Goal: Information Seeking & Learning: Find specific fact

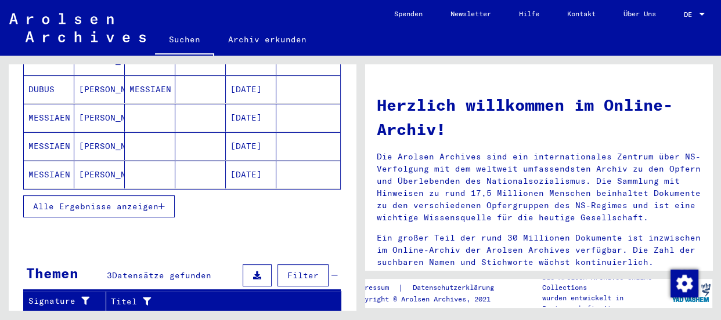
scroll to position [211, 0]
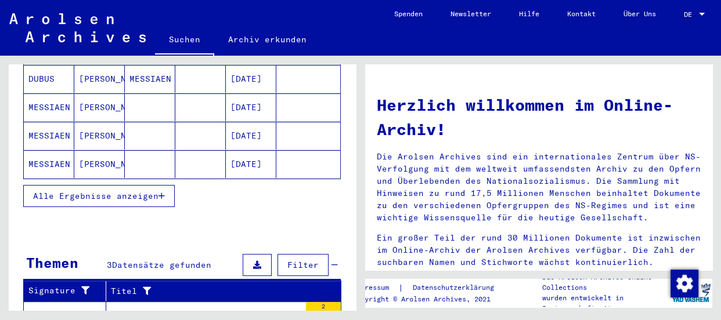
click at [132, 191] on span "Alle Ergebnisse anzeigen" at bounding box center [95, 196] width 125 height 10
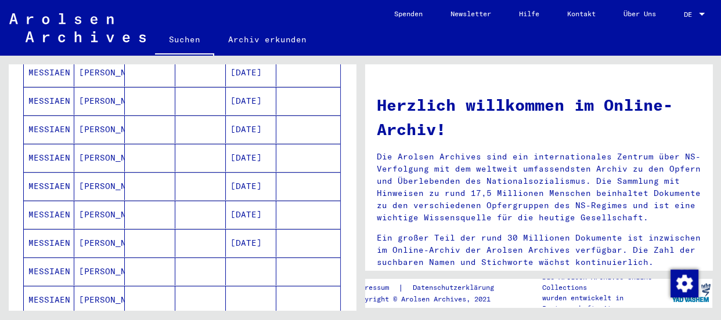
scroll to position [316, 0]
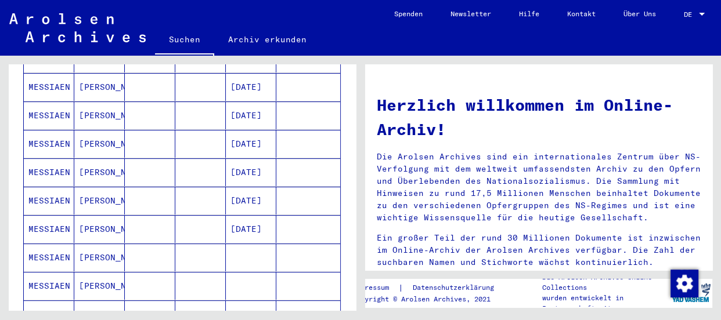
click at [50, 158] on mat-cell "MESSIAEN" at bounding box center [49, 172] width 51 height 28
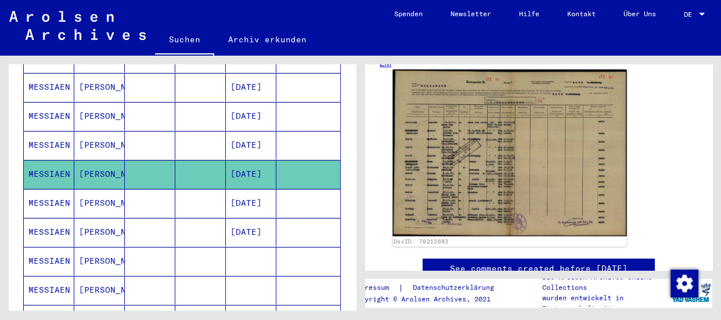
click at [475, 149] on img at bounding box center [509, 153] width 234 height 167
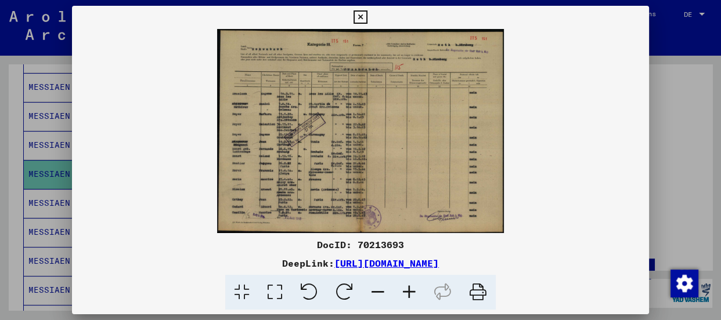
click at [408, 290] on icon at bounding box center [409, 292] width 31 height 35
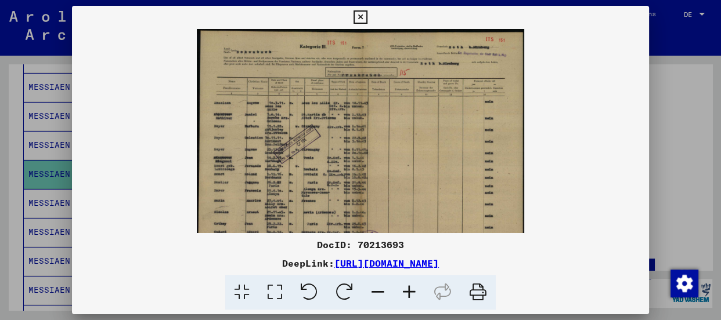
click at [408, 290] on icon at bounding box center [409, 292] width 31 height 35
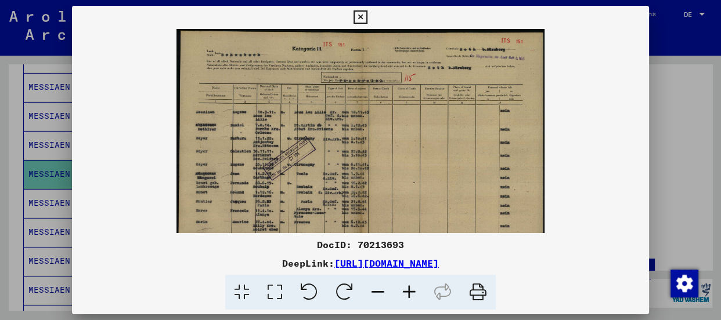
click at [408, 290] on icon at bounding box center [409, 292] width 31 height 35
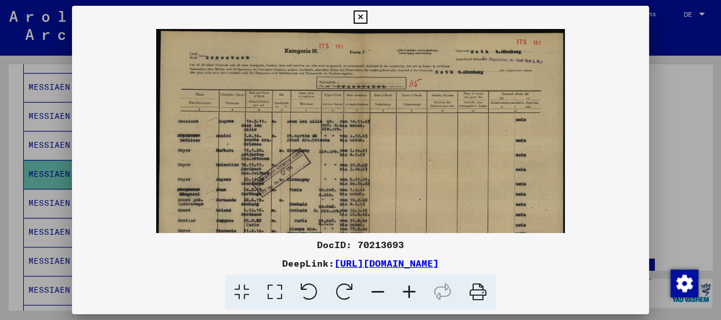
click at [408, 290] on icon at bounding box center [409, 292] width 31 height 35
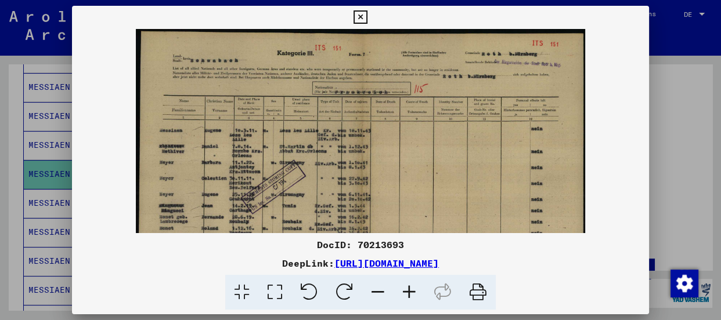
click at [408, 290] on icon at bounding box center [409, 292] width 31 height 35
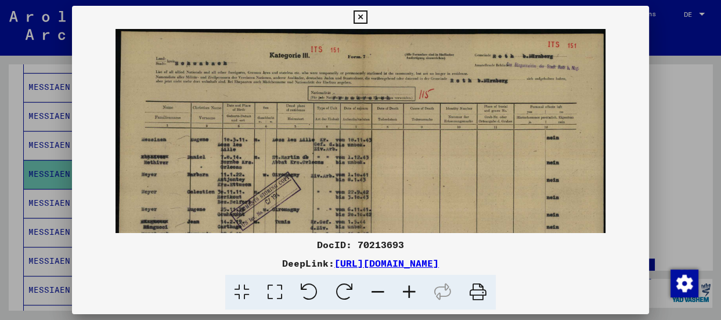
click at [408, 290] on icon at bounding box center [409, 292] width 31 height 35
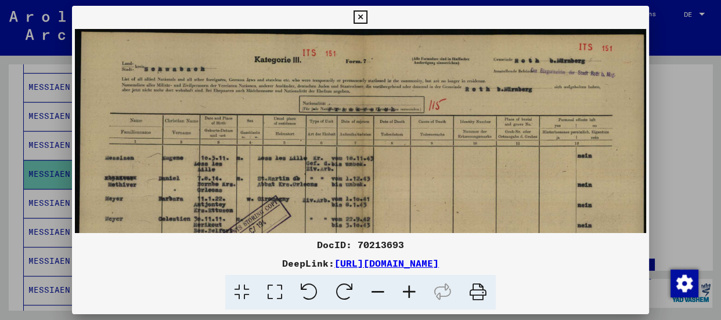
click at [408, 290] on icon at bounding box center [409, 292] width 31 height 35
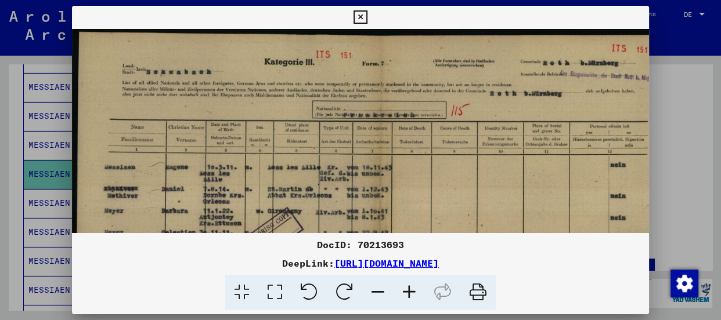
click at [408, 290] on icon at bounding box center [409, 292] width 31 height 35
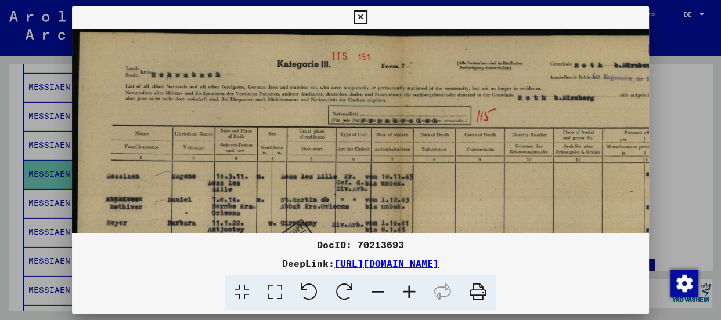
click at [408, 290] on icon at bounding box center [409, 292] width 31 height 35
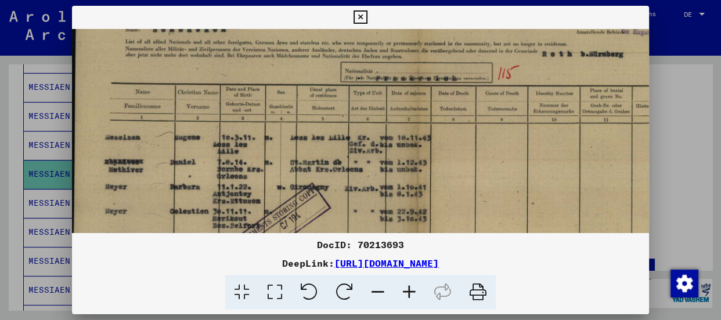
scroll to position [49, 3]
drag, startPoint x: 535, startPoint y: 123, endPoint x: 539, endPoint y: 75, distance: 48.4
click at [539, 75] on img at bounding box center [415, 227] width 693 height 495
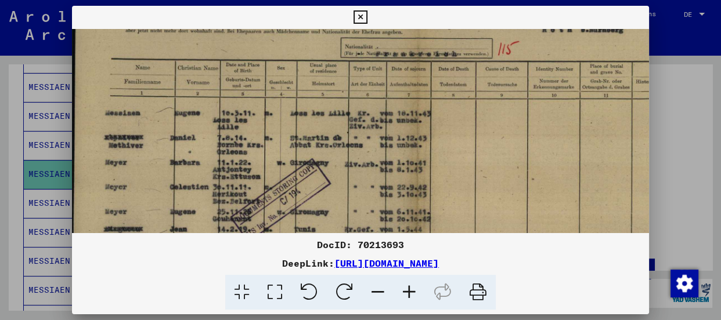
scroll to position [77, 3]
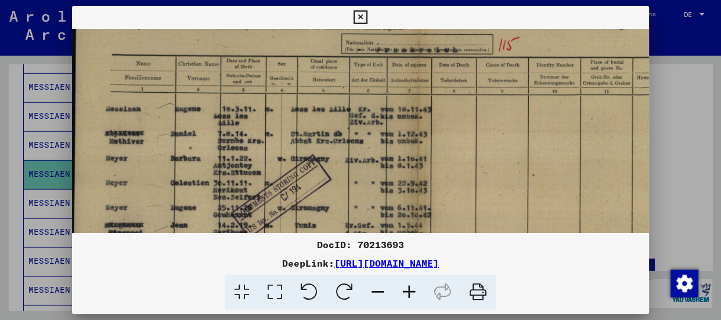
drag, startPoint x: 531, startPoint y: 164, endPoint x: 531, endPoint y: 135, distance: 29.6
click at [531, 135] on img at bounding box center [415, 199] width 693 height 495
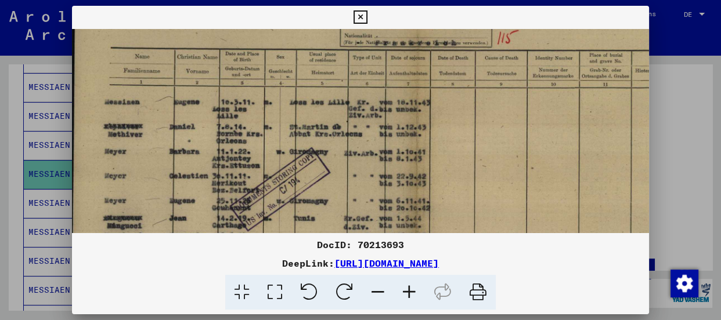
scroll to position [82, 4]
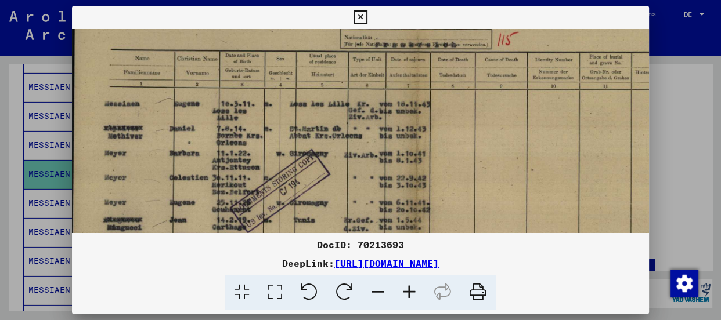
drag, startPoint x: 525, startPoint y: 145, endPoint x: 524, endPoint y: 139, distance: 5.9
click at [524, 139] on img at bounding box center [414, 194] width 693 height 495
click at [360, 15] on icon at bounding box center [360, 17] width 13 height 14
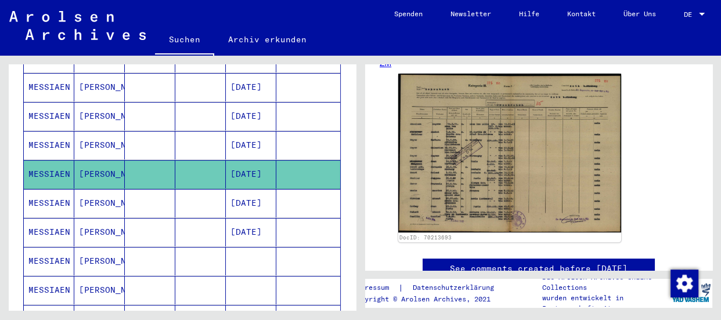
click at [52, 189] on mat-cell "MESSIAEN" at bounding box center [49, 203] width 51 height 28
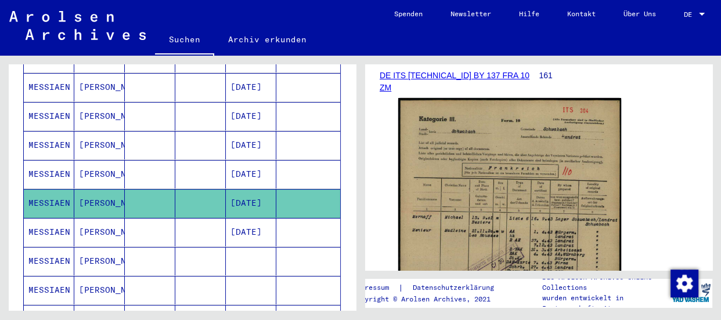
scroll to position [211, 0]
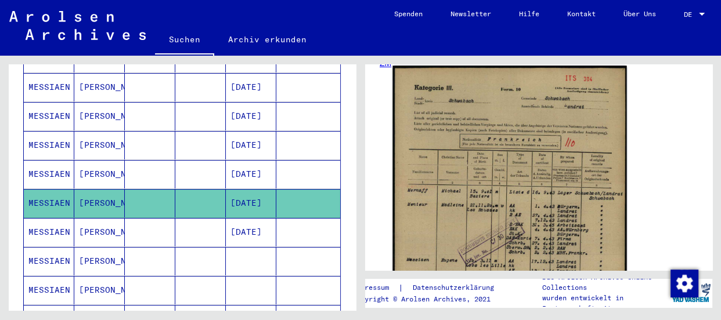
click at [509, 160] on img at bounding box center [509, 229] width 234 height 326
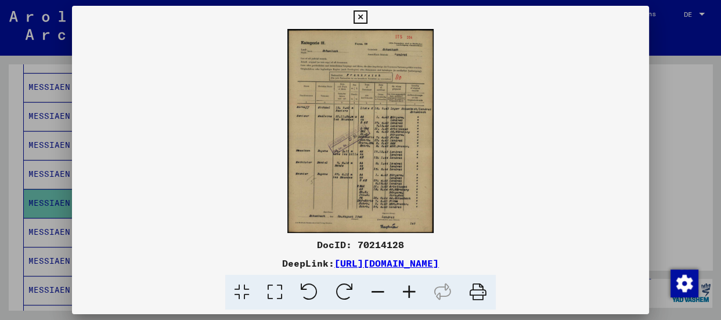
click at [401, 292] on icon at bounding box center [409, 292] width 31 height 35
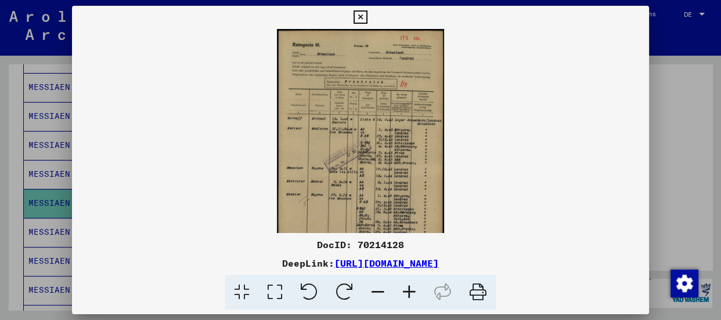
click at [401, 292] on icon at bounding box center [409, 292] width 31 height 35
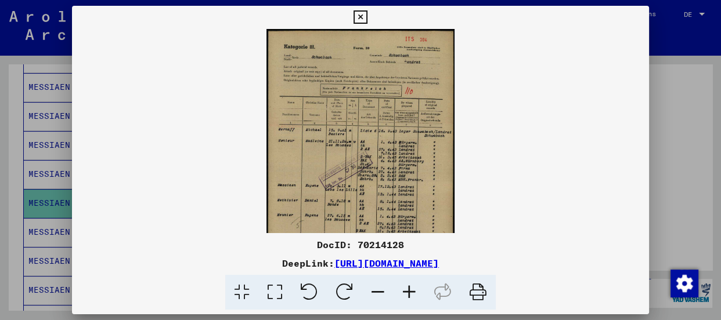
click at [401, 292] on icon at bounding box center [409, 292] width 31 height 35
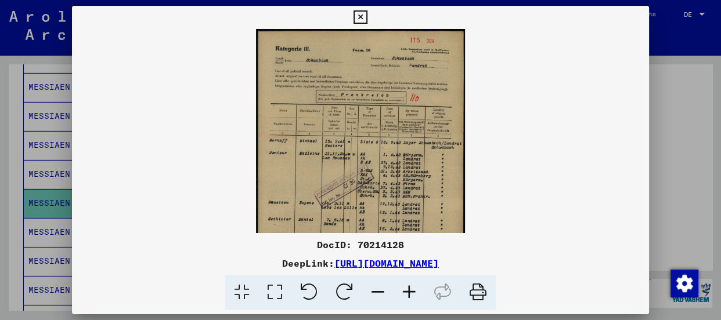
click at [401, 292] on icon at bounding box center [409, 292] width 31 height 35
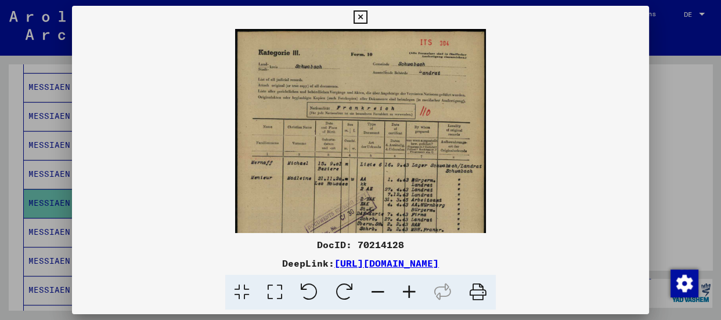
click at [401, 292] on icon at bounding box center [409, 292] width 31 height 35
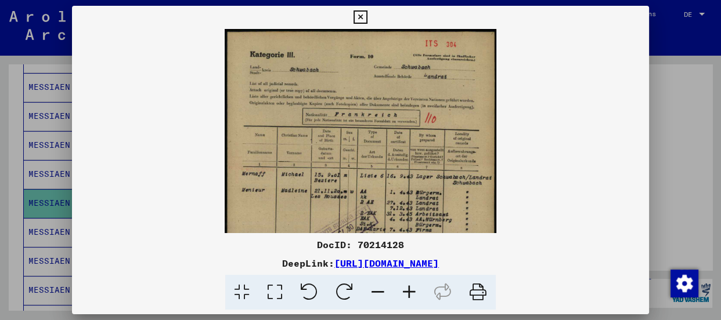
click at [401, 292] on icon at bounding box center [409, 292] width 31 height 35
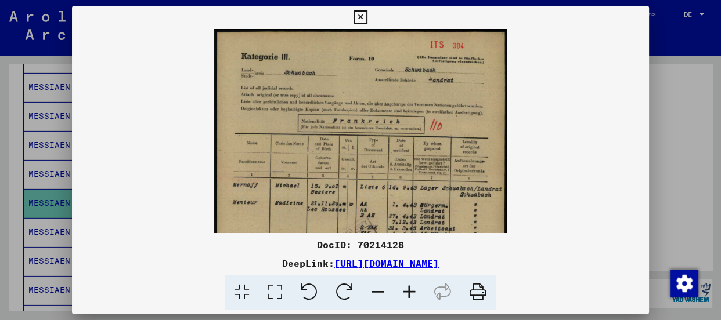
click at [401, 292] on icon at bounding box center [409, 292] width 31 height 35
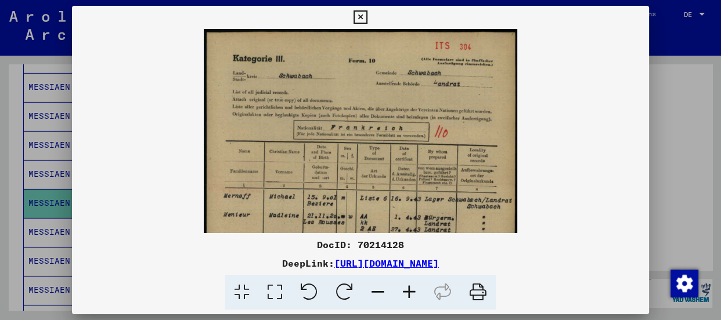
click at [401, 292] on icon at bounding box center [409, 292] width 31 height 35
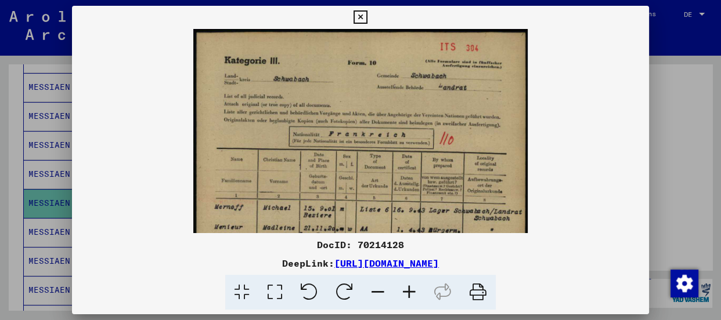
click at [401, 292] on icon at bounding box center [409, 292] width 31 height 35
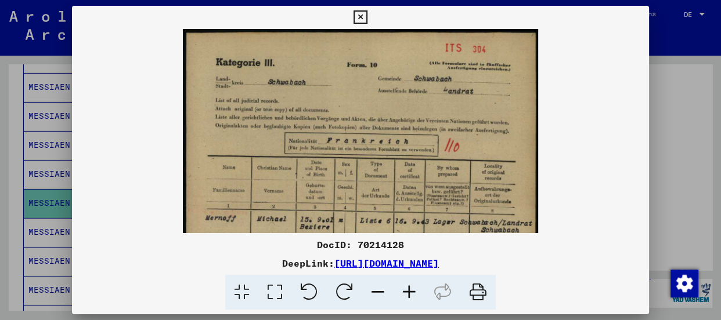
click at [401, 292] on icon at bounding box center [409, 292] width 31 height 35
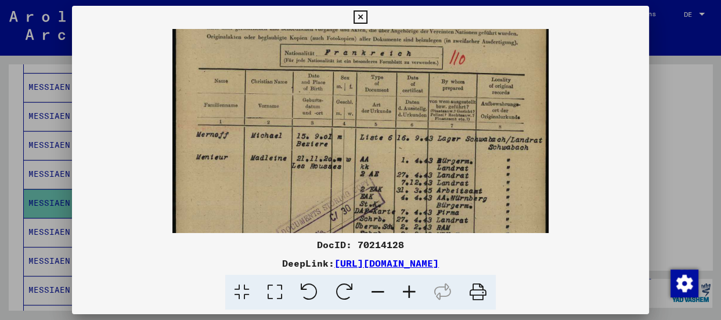
scroll to position [116, 0]
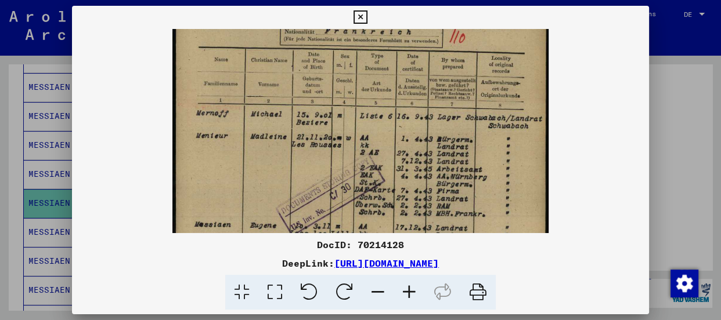
drag, startPoint x: 493, startPoint y: 183, endPoint x: 492, endPoint y: 76, distance: 107.4
click at [492, 76] on img at bounding box center [360, 175] width 376 height 524
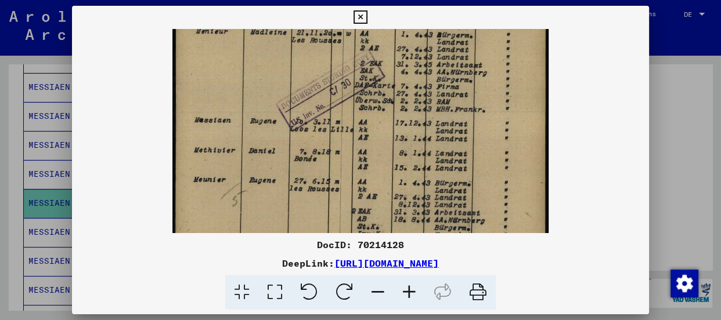
scroll to position [224, 0]
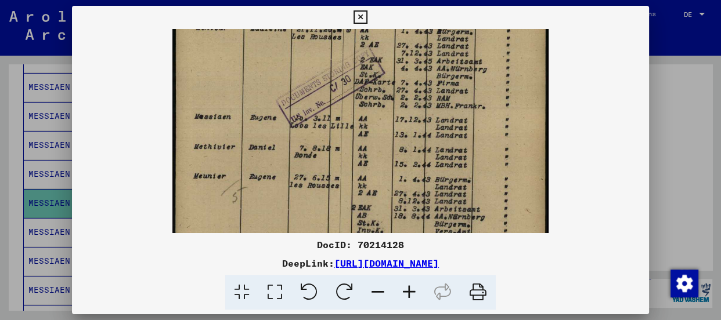
drag, startPoint x: 482, startPoint y: 212, endPoint x: 478, endPoint y: 103, distance: 109.8
click at [478, 103] on img at bounding box center [360, 67] width 376 height 524
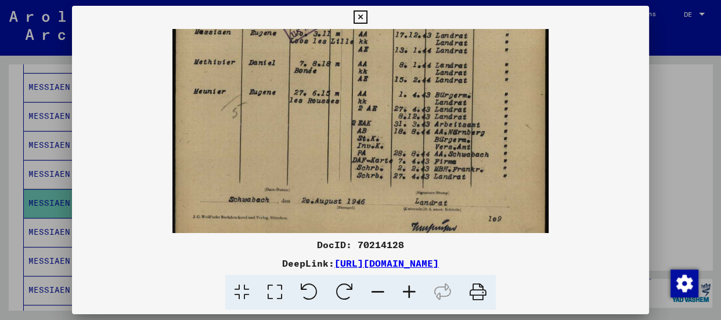
scroll to position [312, 0]
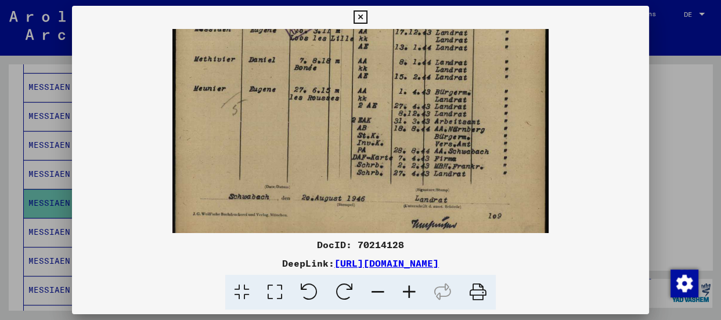
drag, startPoint x: 460, startPoint y: 139, endPoint x: 464, endPoint y: 46, distance: 92.4
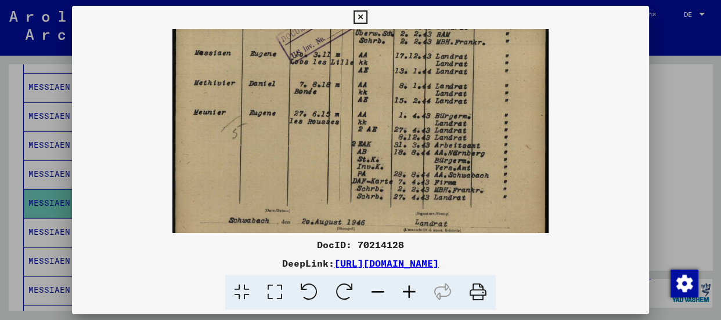
scroll to position [284, 0]
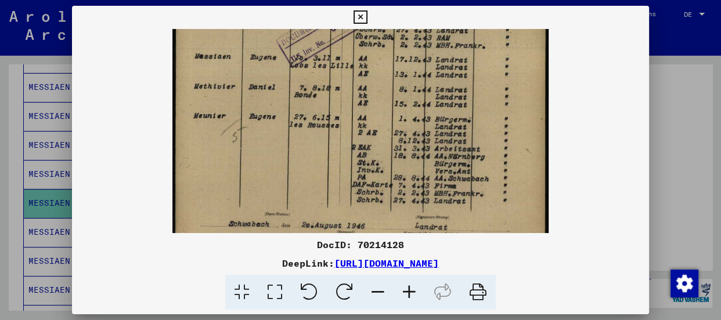
drag, startPoint x: 380, startPoint y: 81, endPoint x: 374, endPoint y: 110, distance: 29.6
click at [374, 110] on img at bounding box center [360, 7] width 376 height 524
click at [344, 92] on img at bounding box center [360, 7] width 376 height 524
click at [390, 221] on img at bounding box center [360, 7] width 376 height 524
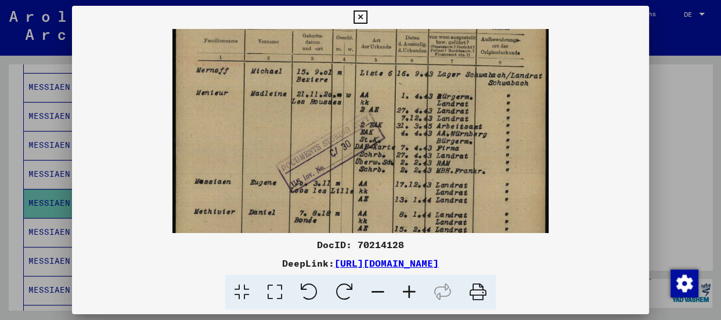
scroll to position [150, 0]
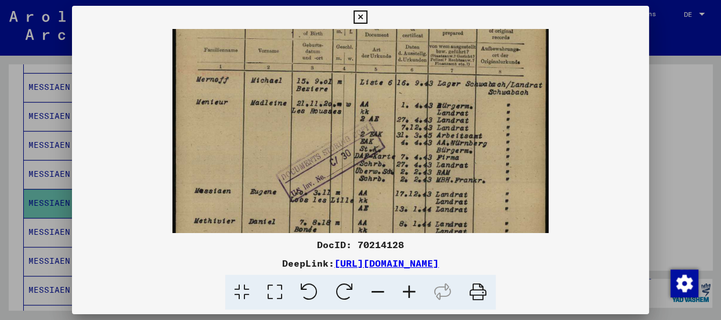
drag, startPoint x: 496, startPoint y: 87, endPoint x: 473, endPoint y: 223, distance: 137.9
click at [473, 223] on img at bounding box center [360, 141] width 376 height 524
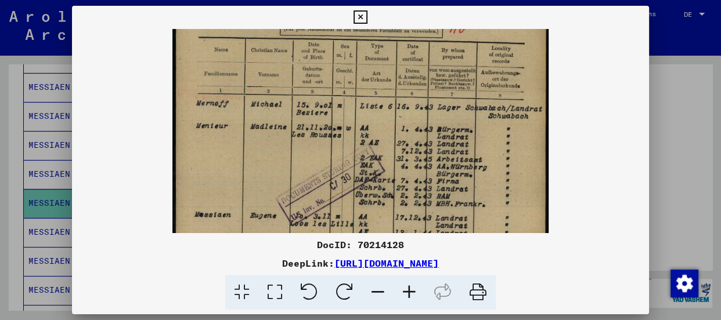
scroll to position [124, 0]
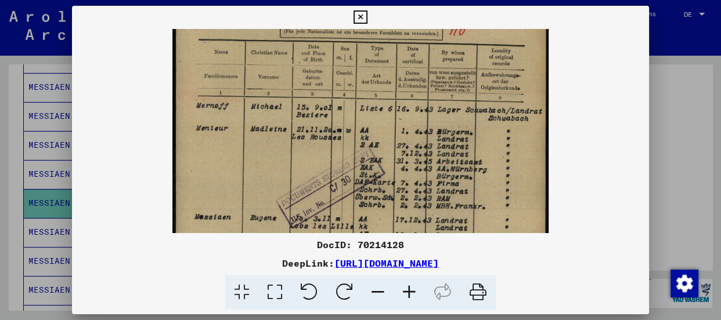
drag, startPoint x: 485, startPoint y: 114, endPoint x: 485, endPoint y: 142, distance: 27.3
click at [485, 142] on img at bounding box center [360, 167] width 376 height 524
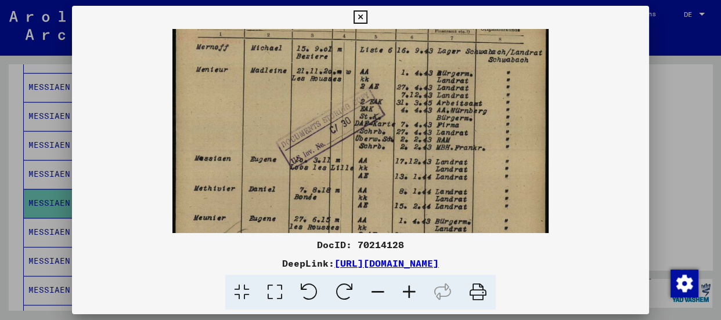
scroll to position [199, 0]
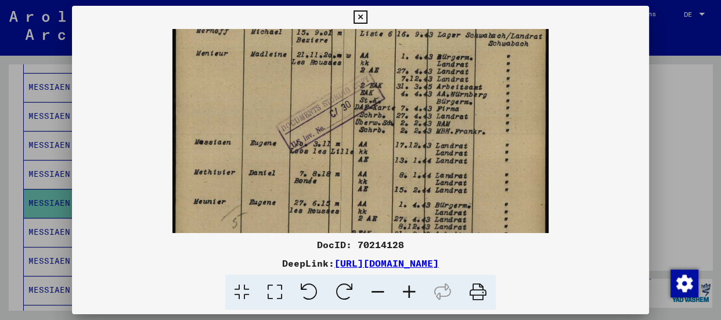
drag, startPoint x: 415, startPoint y: 171, endPoint x: 416, endPoint y: 96, distance: 75.5
click at [416, 96] on img at bounding box center [360, 92] width 376 height 524
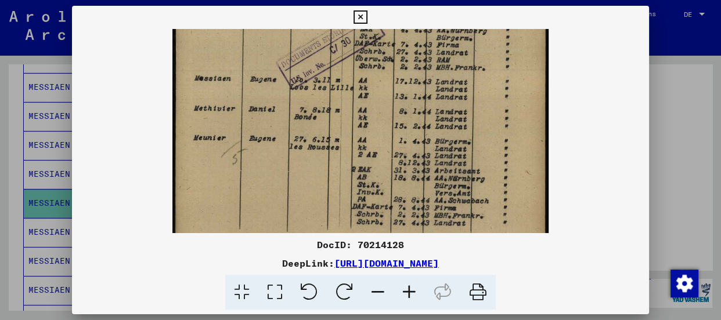
scroll to position [265, 0]
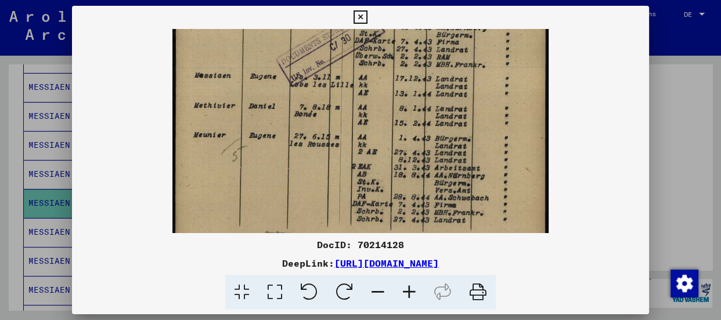
drag, startPoint x: 379, startPoint y: 209, endPoint x: 381, endPoint y: 141, distance: 68.0
click at [381, 141] on img at bounding box center [360, 26] width 376 height 524
click at [382, 81] on img at bounding box center [360, 26] width 376 height 524
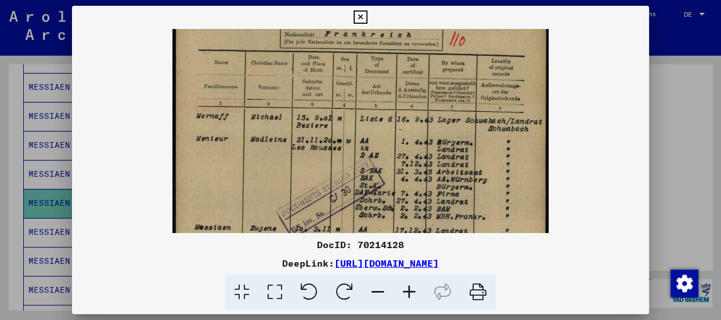
scroll to position [113, 0]
drag, startPoint x: 382, startPoint y: 81, endPoint x: 371, endPoint y: 235, distance: 154.2
click at [371, 235] on div "DocID: 70214128 DeepLink: [URL][DOMAIN_NAME]" at bounding box center [360, 158] width 577 height 305
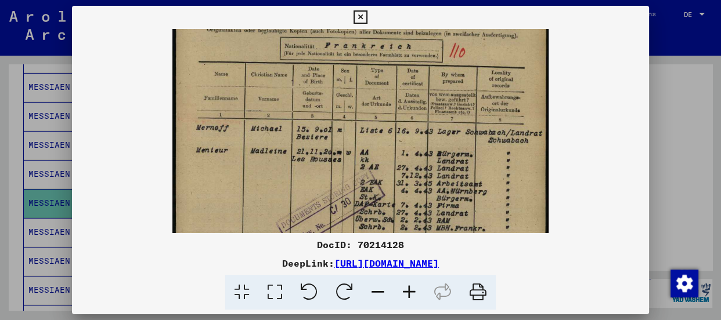
scroll to position [96, 0]
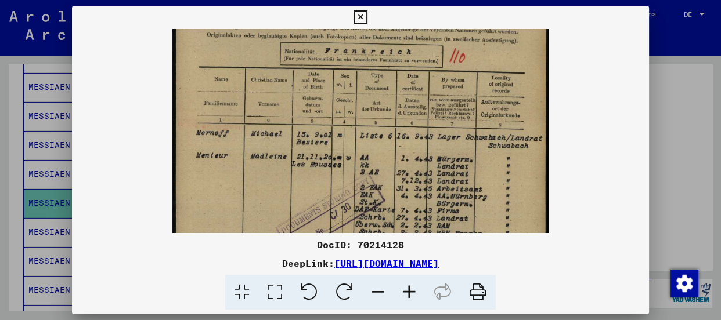
drag, startPoint x: 391, startPoint y: 134, endPoint x: 391, endPoint y: 152, distance: 18.0
click at [391, 152] on img at bounding box center [360, 195] width 376 height 524
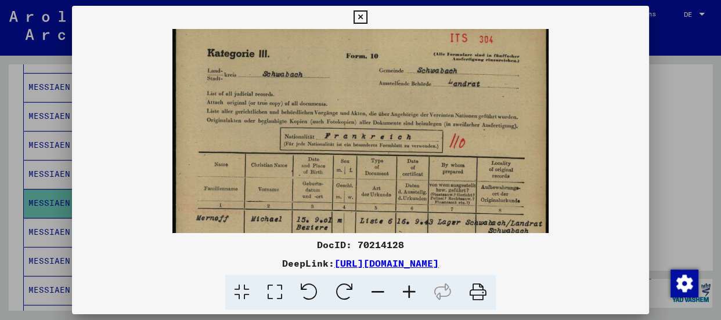
scroll to position [0, 0]
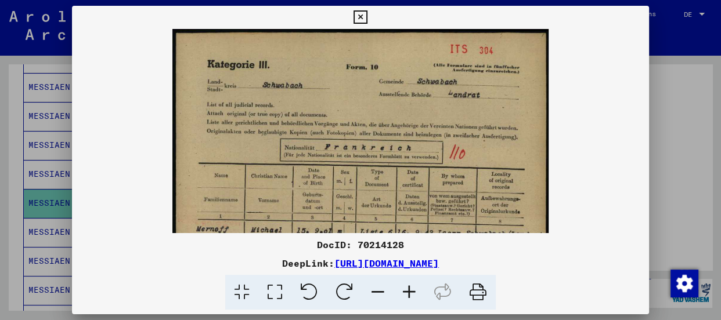
drag, startPoint x: 442, startPoint y: 75, endPoint x: 419, endPoint y: 186, distance: 112.7
click at [419, 186] on img at bounding box center [360, 291] width 376 height 524
click at [361, 17] on icon at bounding box center [360, 17] width 13 height 14
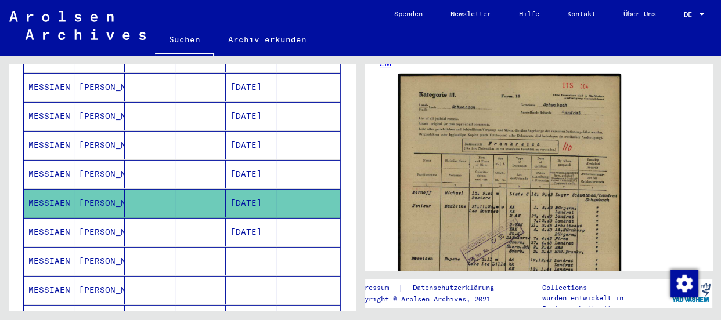
click at [145, 102] on mat-cell at bounding box center [150, 116] width 51 height 28
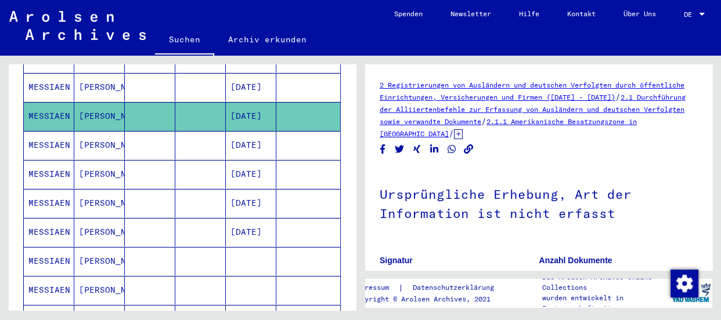
click at [44, 221] on mat-cell "MESSIAEN" at bounding box center [49, 232] width 51 height 28
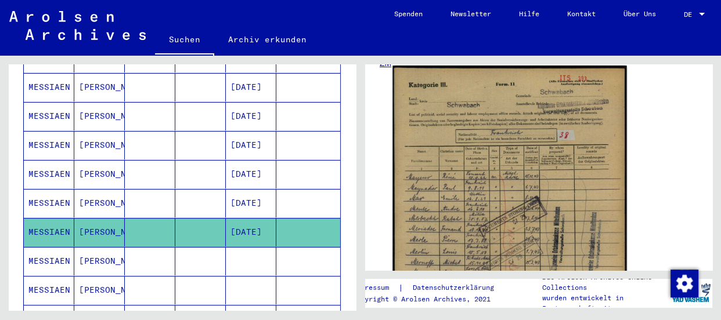
scroll to position [264, 0]
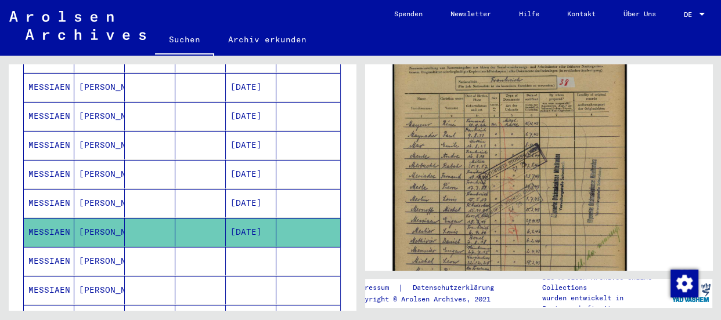
click at [444, 81] on img at bounding box center [509, 178] width 234 height 330
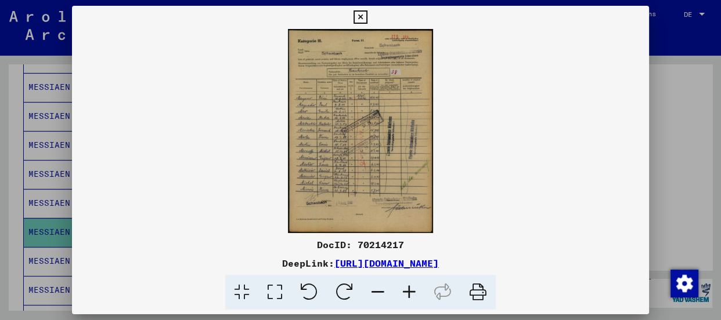
click at [404, 289] on icon at bounding box center [409, 292] width 31 height 35
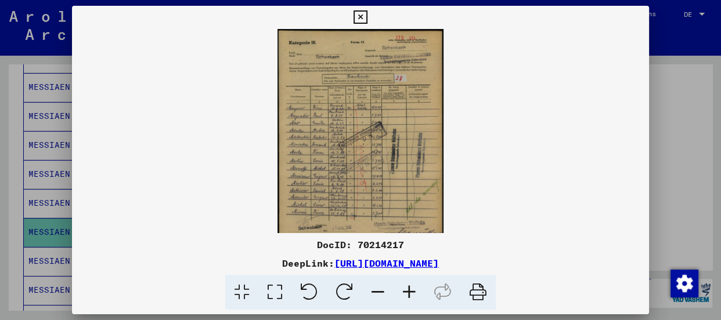
click at [404, 289] on icon at bounding box center [409, 292] width 31 height 35
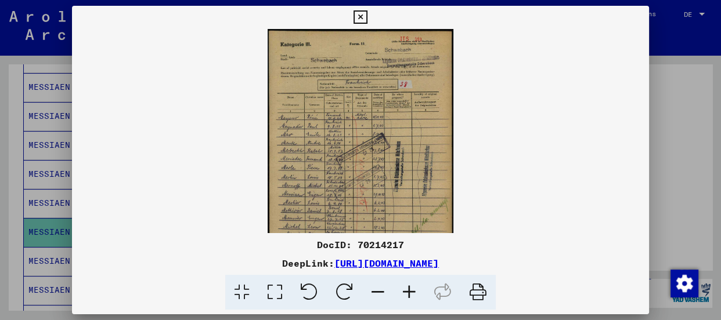
click at [404, 289] on icon at bounding box center [409, 292] width 31 height 35
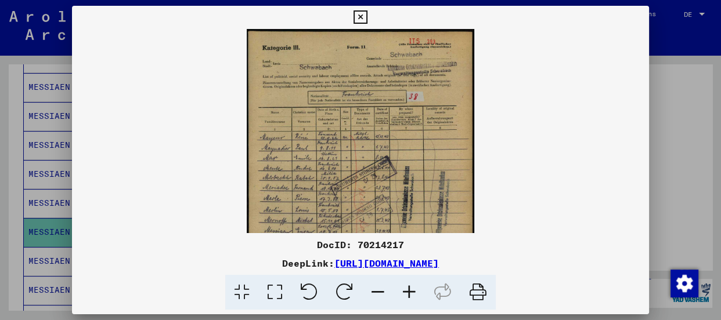
click at [404, 289] on icon at bounding box center [409, 292] width 31 height 35
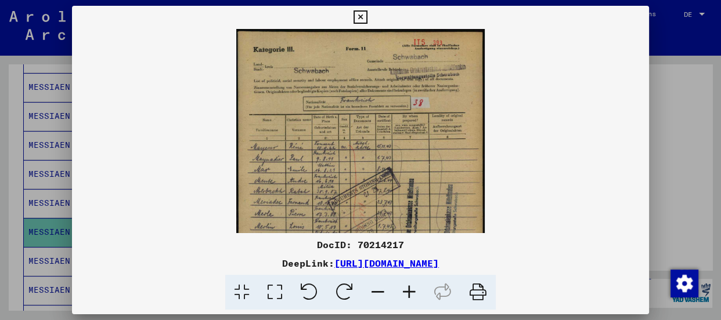
click at [404, 289] on icon at bounding box center [409, 292] width 31 height 35
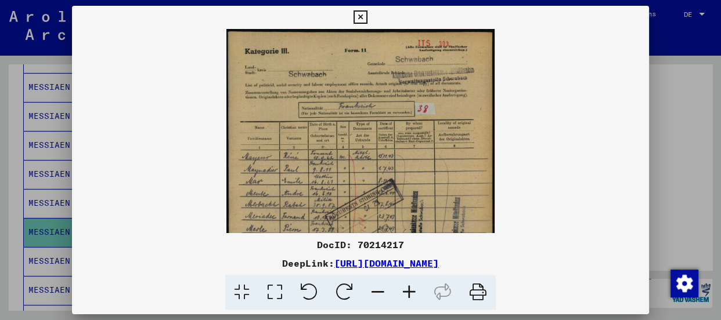
click at [404, 289] on icon at bounding box center [409, 292] width 31 height 35
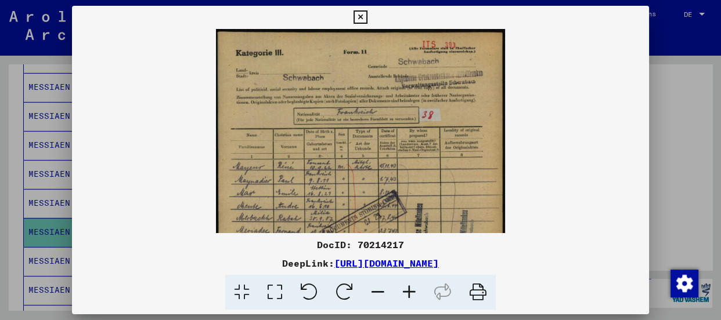
click at [404, 289] on icon at bounding box center [409, 292] width 31 height 35
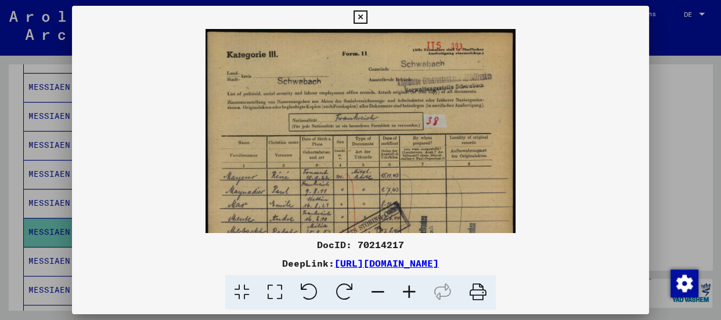
click at [404, 289] on icon at bounding box center [409, 292] width 31 height 35
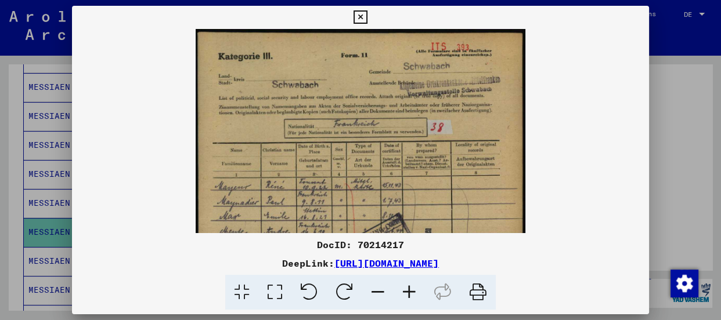
click at [404, 289] on icon at bounding box center [409, 292] width 31 height 35
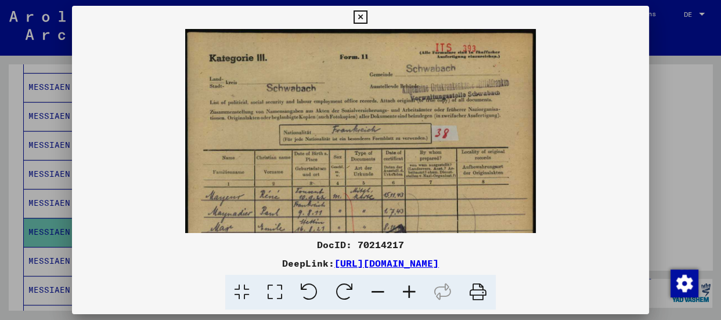
click at [409, 291] on icon at bounding box center [409, 292] width 31 height 35
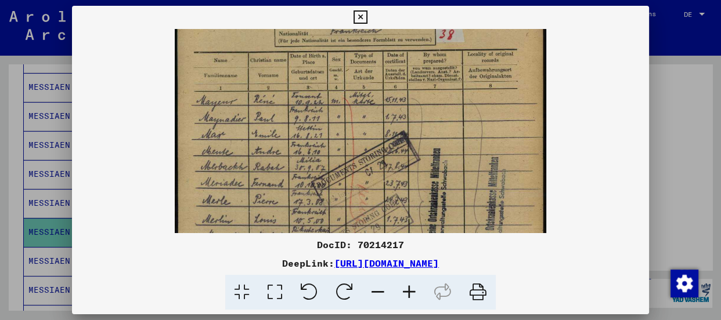
scroll to position [106, 0]
drag, startPoint x: 370, startPoint y: 208, endPoint x: 348, endPoint y: 95, distance: 115.3
click at [348, 95] on img at bounding box center [361, 185] width 372 height 524
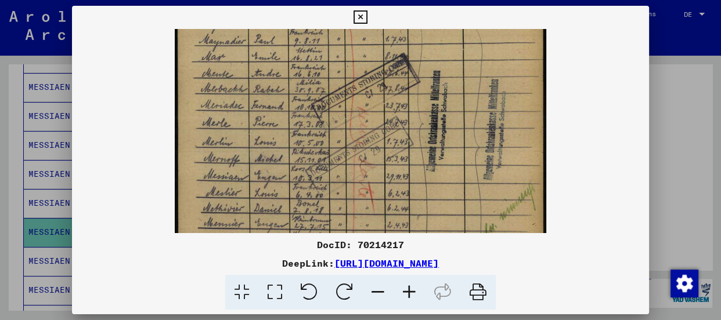
scroll to position [183, 0]
drag, startPoint x: 339, startPoint y: 196, endPoint x: 337, endPoint y: 114, distance: 81.9
click at [337, 114] on img at bounding box center [361, 108] width 372 height 524
click at [406, 288] on icon at bounding box center [409, 292] width 31 height 35
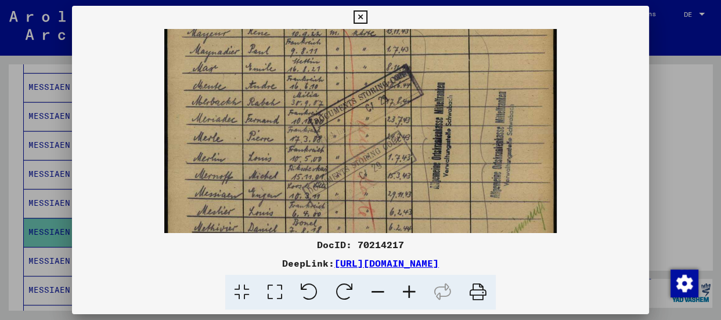
click at [406, 288] on icon at bounding box center [409, 292] width 31 height 35
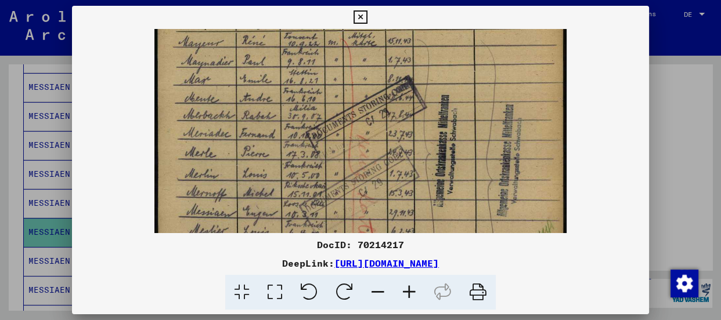
click at [406, 288] on icon at bounding box center [409, 292] width 31 height 35
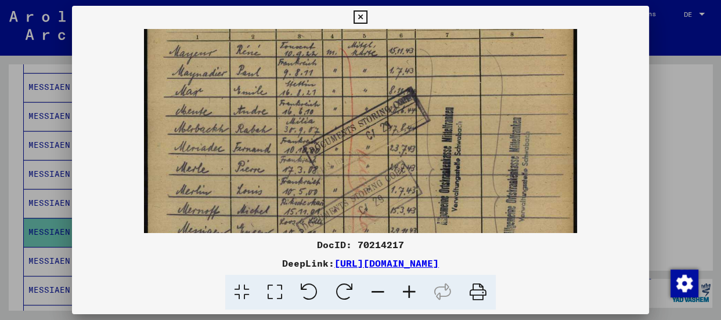
click at [406, 288] on icon at bounding box center [409, 292] width 31 height 35
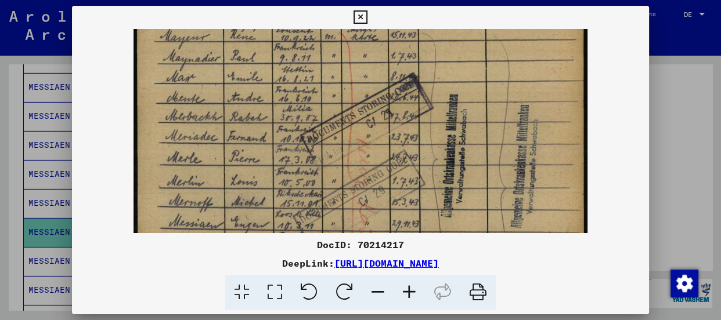
scroll to position [214, 0]
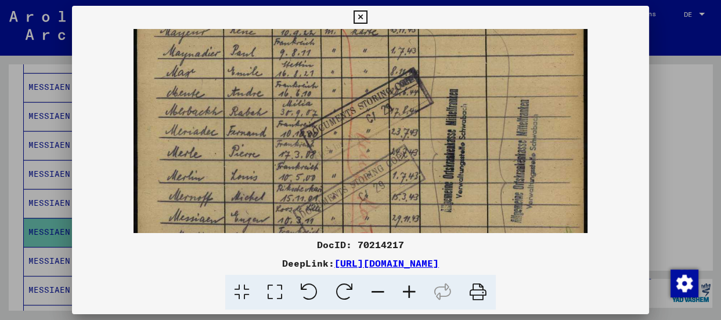
drag, startPoint x: 356, startPoint y: 186, endPoint x: 358, endPoint y: 156, distance: 30.9
click at [358, 156] on img at bounding box center [361, 135] width 454 height 640
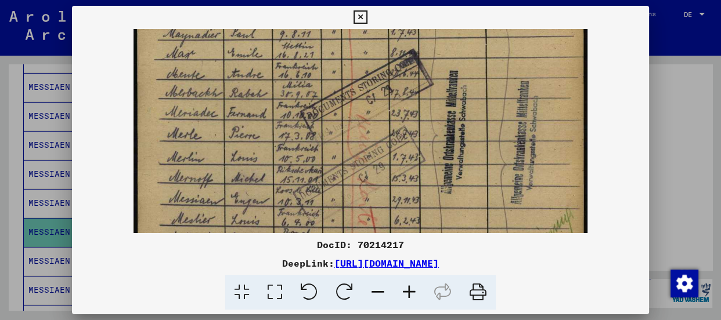
scroll to position [236, 0]
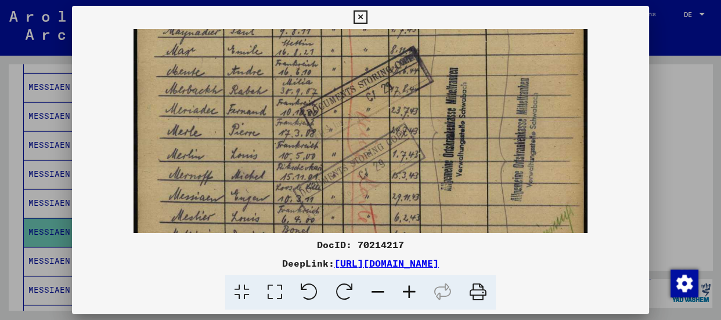
drag, startPoint x: 355, startPoint y: 157, endPoint x: 355, endPoint y: 142, distance: 15.1
click at [355, 142] on img at bounding box center [361, 113] width 454 height 640
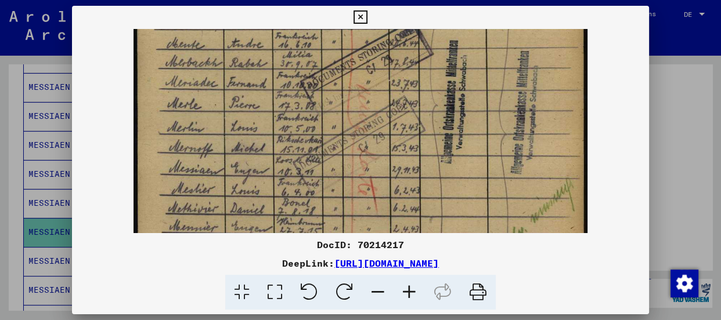
scroll to position [265, 0]
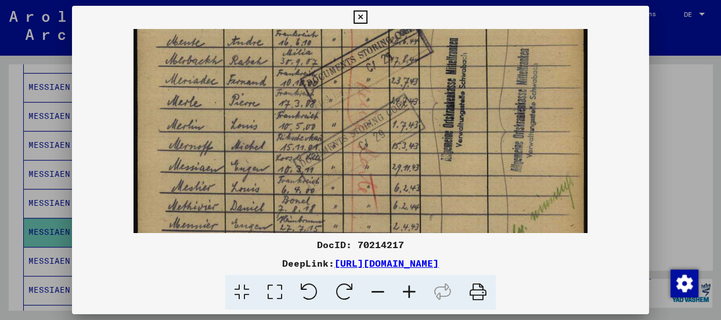
drag, startPoint x: 385, startPoint y: 93, endPoint x: 379, endPoint y: 63, distance: 30.2
click at [379, 63] on img at bounding box center [361, 84] width 454 height 640
click at [437, 249] on div "DocID: 70214217" at bounding box center [360, 245] width 577 height 14
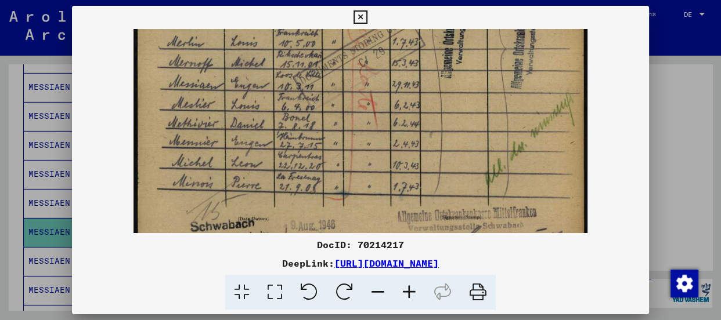
scroll to position [351, 0]
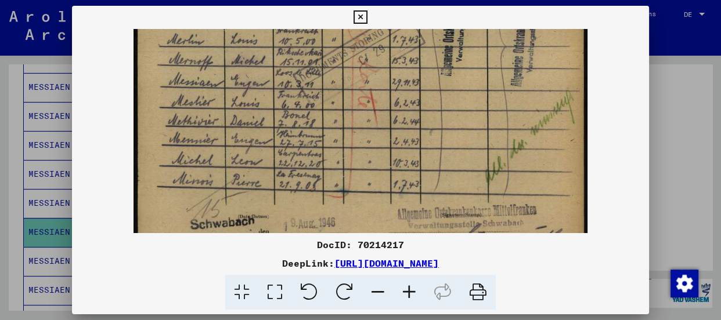
drag, startPoint x: 354, startPoint y: 170, endPoint x: 348, endPoint y: 75, distance: 94.2
click at [250, 19] on div "DocID: 70214217 DeepLink: [URL][DOMAIN_NAME]" at bounding box center [360, 158] width 577 height 305
click at [362, 17] on icon at bounding box center [360, 17] width 13 height 14
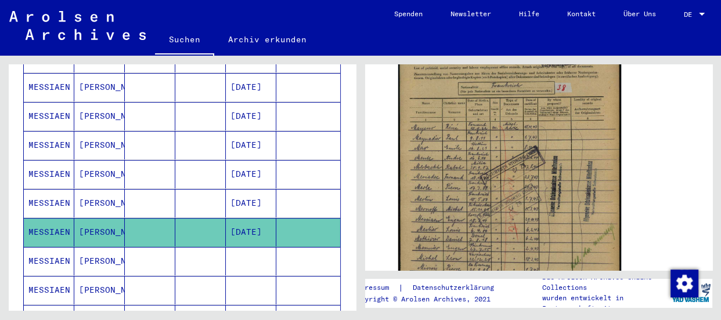
click at [46, 247] on mat-cell "MESSIAEN" at bounding box center [49, 261] width 51 height 28
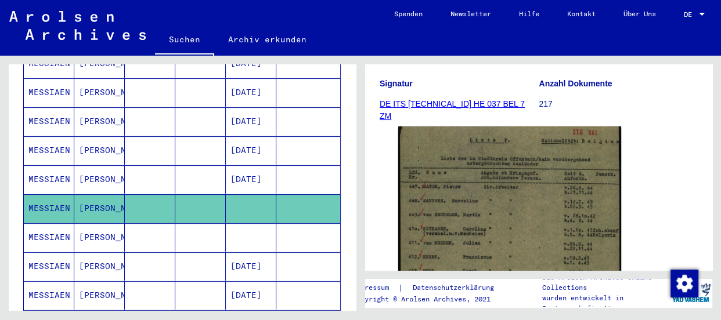
scroll to position [211, 0]
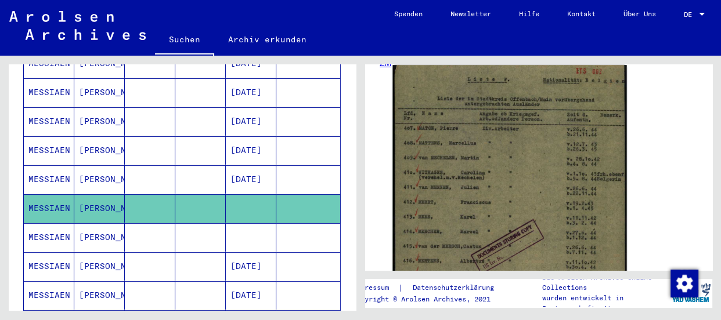
click at [546, 178] on img at bounding box center [509, 241] width 234 height 353
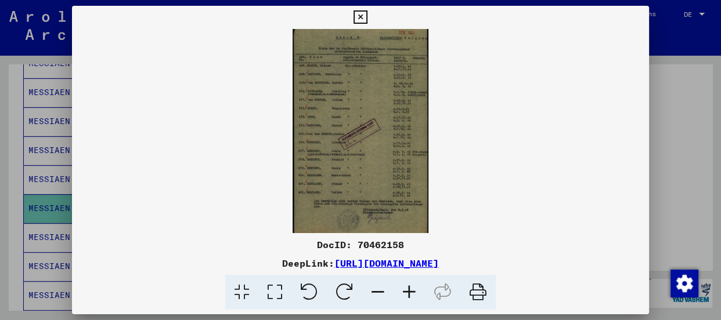
click at [406, 291] on icon at bounding box center [409, 292] width 31 height 35
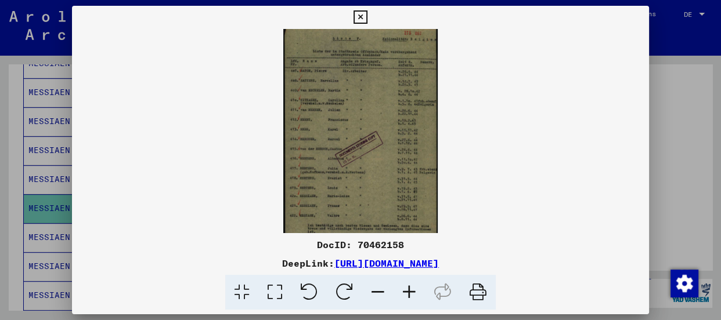
click at [406, 291] on icon at bounding box center [409, 292] width 31 height 35
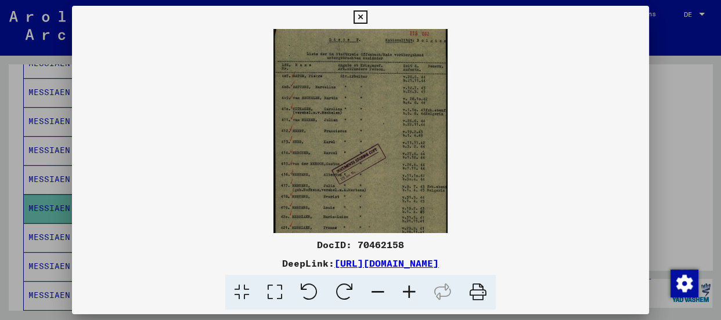
click at [406, 291] on icon at bounding box center [409, 292] width 31 height 35
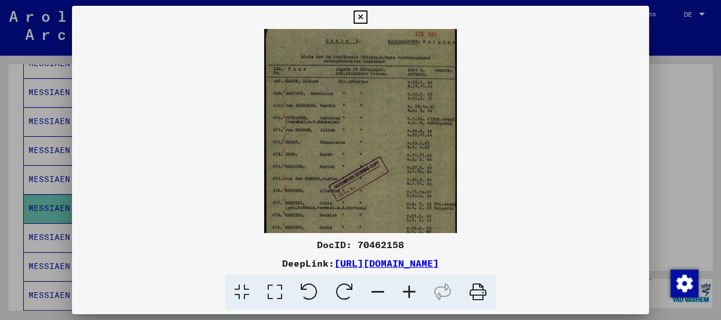
click at [406, 291] on icon at bounding box center [409, 292] width 31 height 35
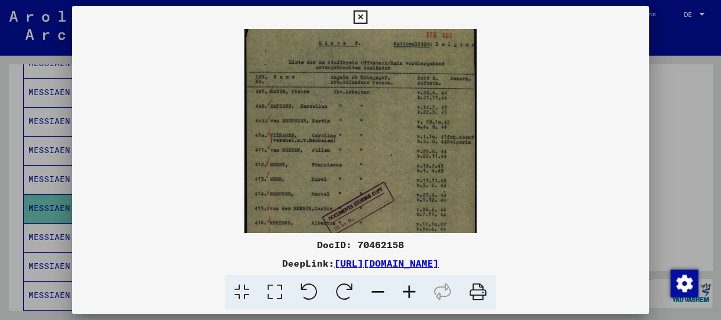
click at [406, 291] on icon at bounding box center [409, 292] width 31 height 35
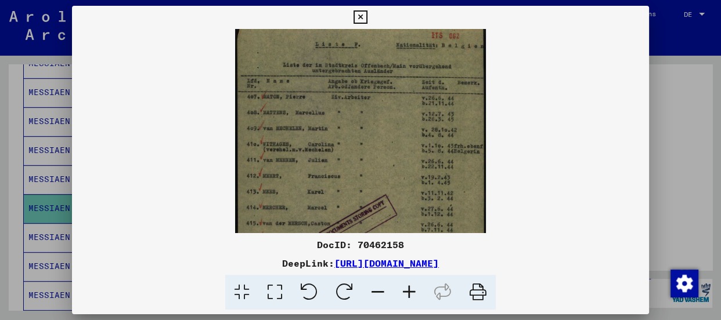
click at [406, 291] on icon at bounding box center [409, 292] width 31 height 35
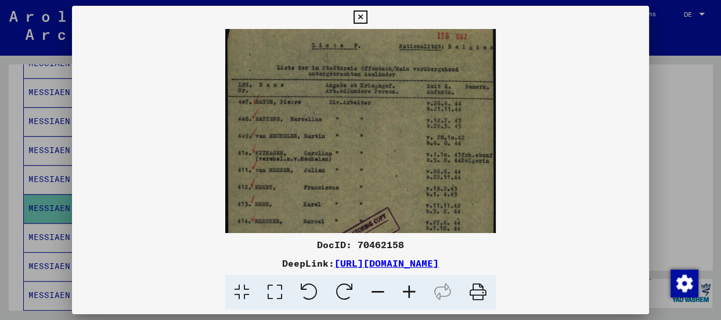
click at [406, 291] on icon at bounding box center [409, 292] width 31 height 35
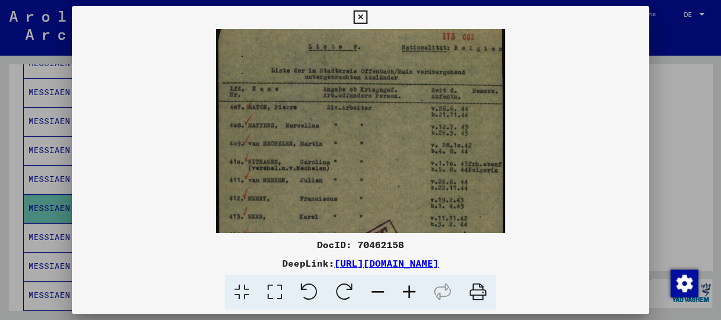
click at [406, 291] on icon at bounding box center [409, 292] width 31 height 35
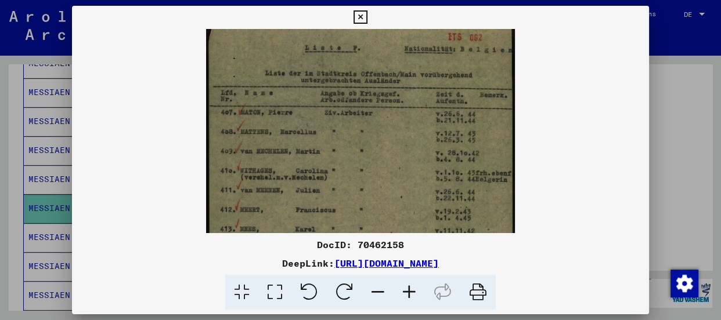
click at [406, 290] on icon at bounding box center [409, 292] width 31 height 35
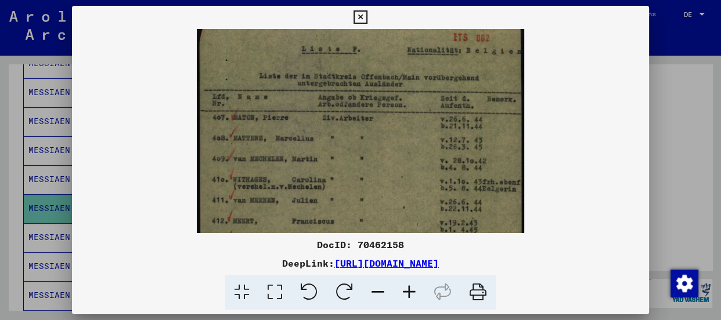
click at [289, 85] on img at bounding box center [361, 276] width 328 height 495
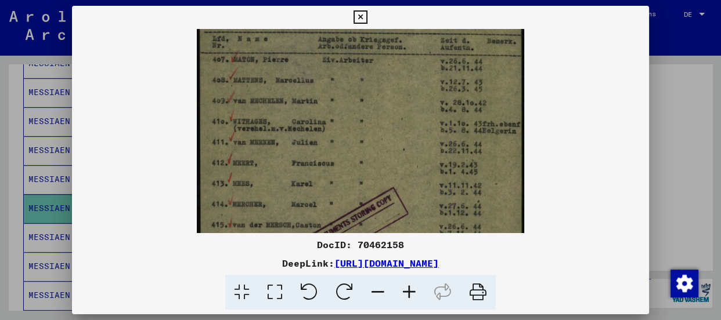
scroll to position [64, 0]
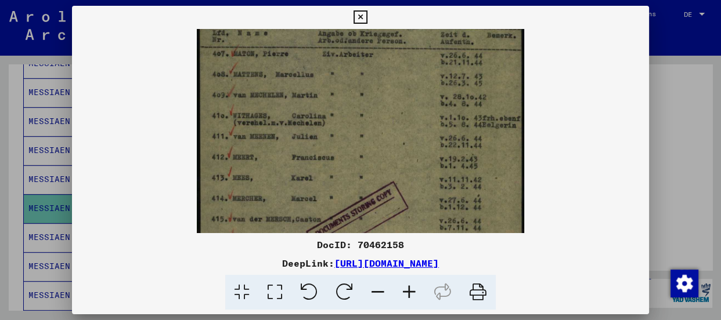
drag, startPoint x: 296, startPoint y: 201, endPoint x: 287, endPoint y: 133, distance: 68.5
click at [287, 133] on img at bounding box center [361, 212] width 328 height 495
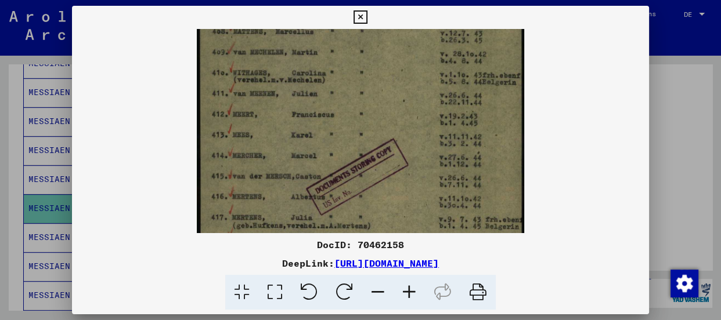
scroll to position [111, 0]
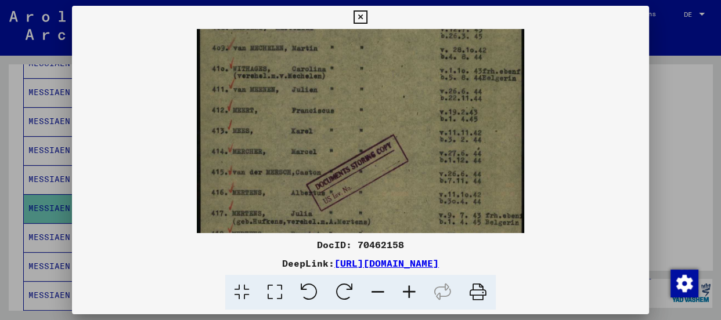
drag, startPoint x: 290, startPoint y: 199, endPoint x: 290, endPoint y: 147, distance: 51.7
click at [290, 147] on img at bounding box center [361, 165] width 328 height 495
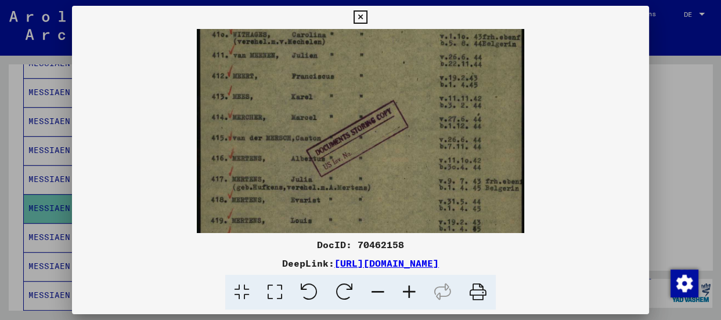
scroll to position [147, 0]
drag, startPoint x: 273, startPoint y: 166, endPoint x: 272, endPoint y: 126, distance: 40.1
click at [272, 126] on img at bounding box center [361, 129] width 328 height 495
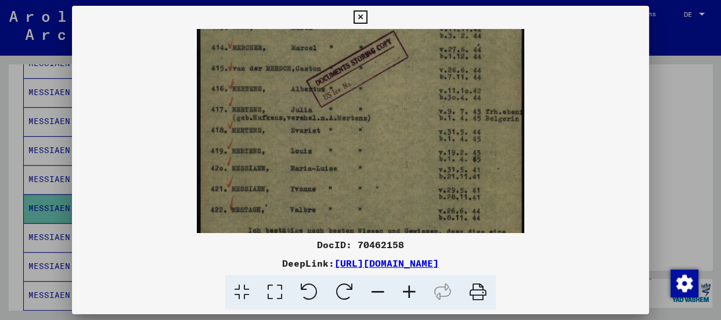
scroll to position [219, 0]
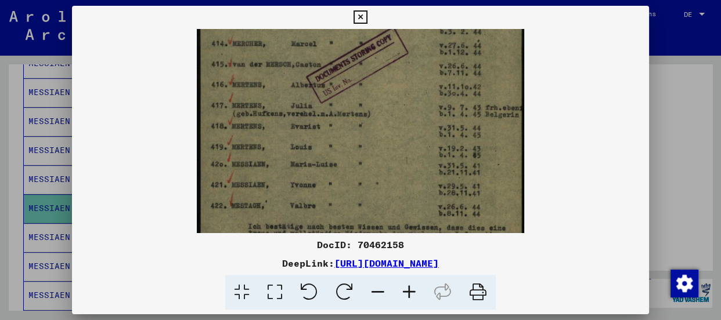
drag, startPoint x: 275, startPoint y: 160, endPoint x: 283, endPoint y: 89, distance: 71.8
click at [283, 89] on img at bounding box center [361, 57] width 328 height 495
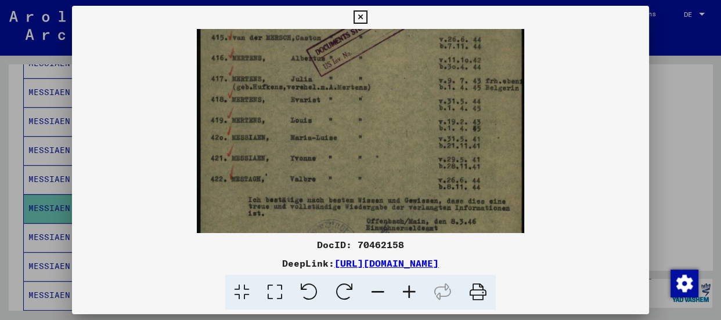
scroll to position [248, 0]
drag, startPoint x: 280, startPoint y: 154, endPoint x: 278, endPoint y: 122, distance: 32.1
click at [278, 122] on img at bounding box center [361, 28] width 328 height 495
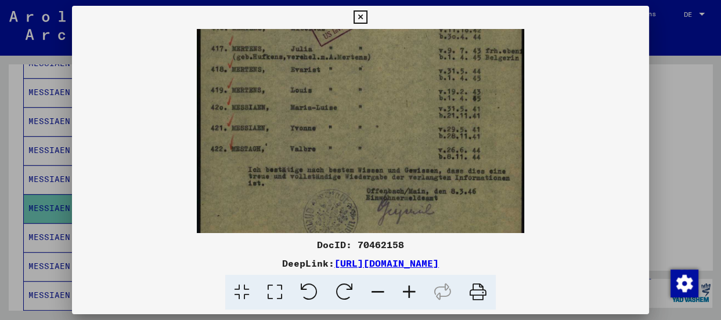
scroll to position [290, 0]
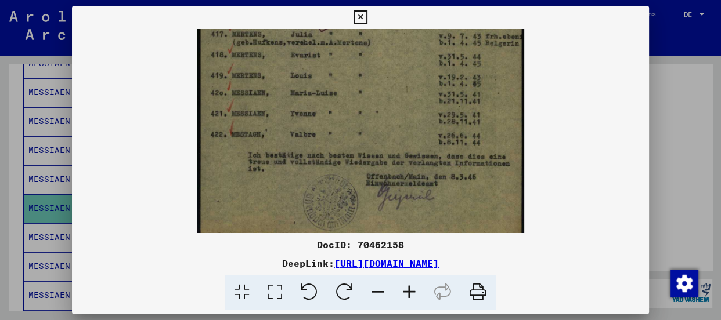
drag, startPoint x: 282, startPoint y: 150, endPoint x: 284, endPoint y: 80, distance: 70.3
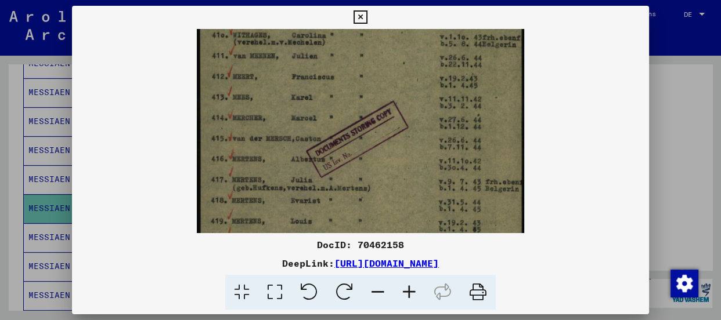
drag, startPoint x: 410, startPoint y: 75, endPoint x: 397, endPoint y: 223, distance: 148.1
click at [397, 223] on img at bounding box center [361, 131] width 328 height 495
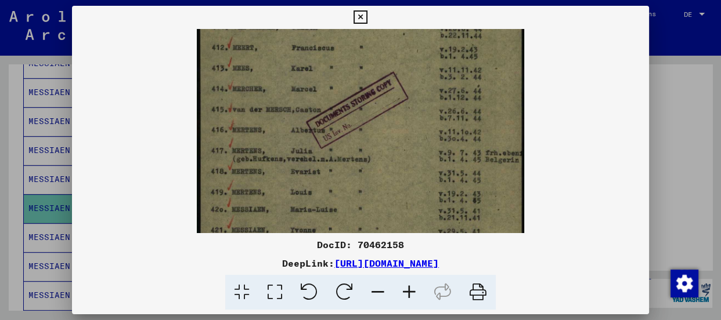
scroll to position [194, 0]
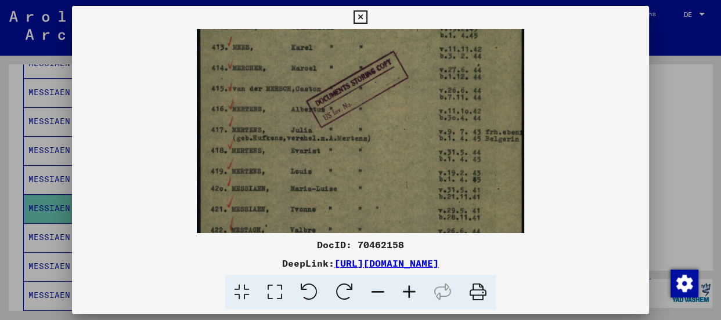
drag, startPoint x: 405, startPoint y: 99, endPoint x: 419, endPoint y: 53, distance: 47.9
click at [419, 53] on img at bounding box center [361, 82] width 328 height 495
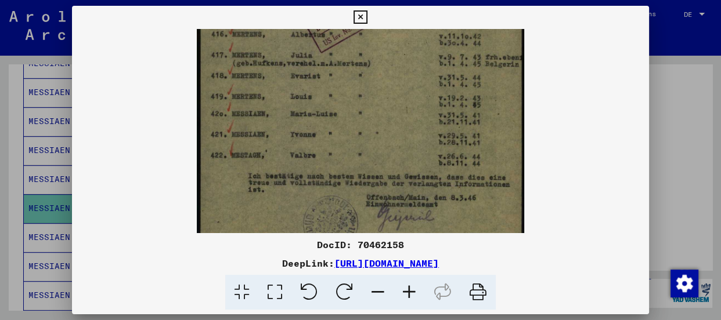
scroll to position [290, 0]
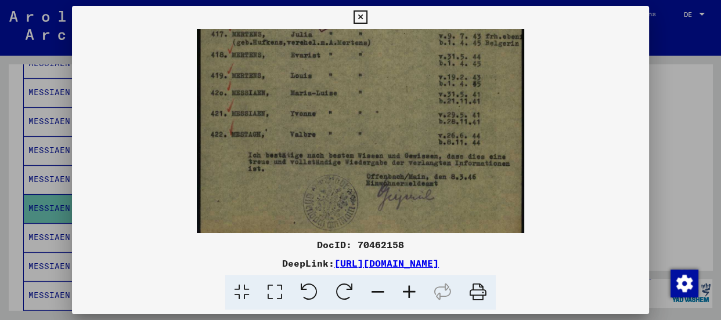
drag, startPoint x: 395, startPoint y: 200, endPoint x: 399, endPoint y: 84, distance: 116.2
click at [173, 66] on div at bounding box center [360, 131] width 577 height 204
click at [359, 17] on icon at bounding box center [360, 17] width 13 height 14
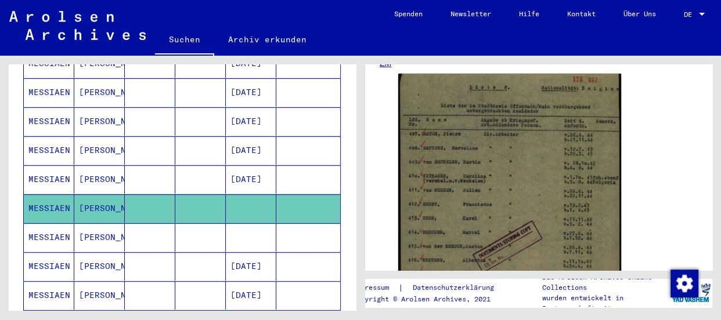
click at [52, 224] on mat-cell "MESSIAEN" at bounding box center [49, 238] width 51 height 28
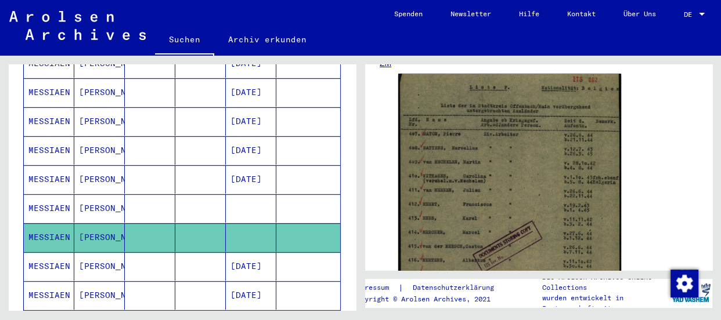
click at [38, 255] on icon at bounding box center [48, 274] width 29 height 46
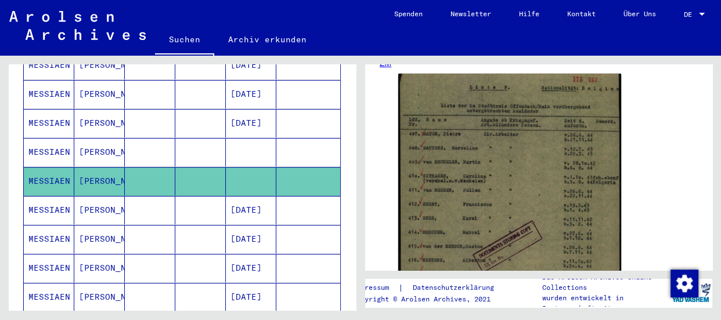
scroll to position [425, 0]
